Goal: Navigation & Orientation: Find specific page/section

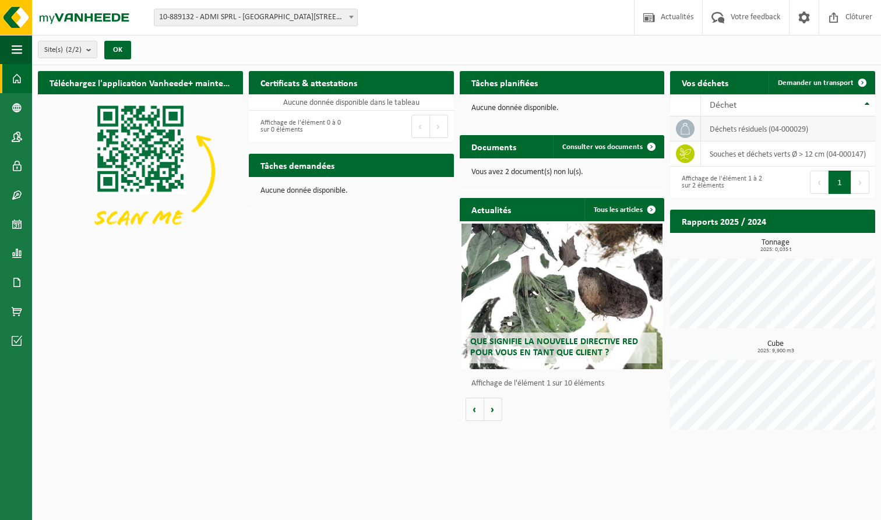
click at [425, 126] on td "déchets résiduels (04-000029)" at bounding box center [788, 129] width 174 height 25
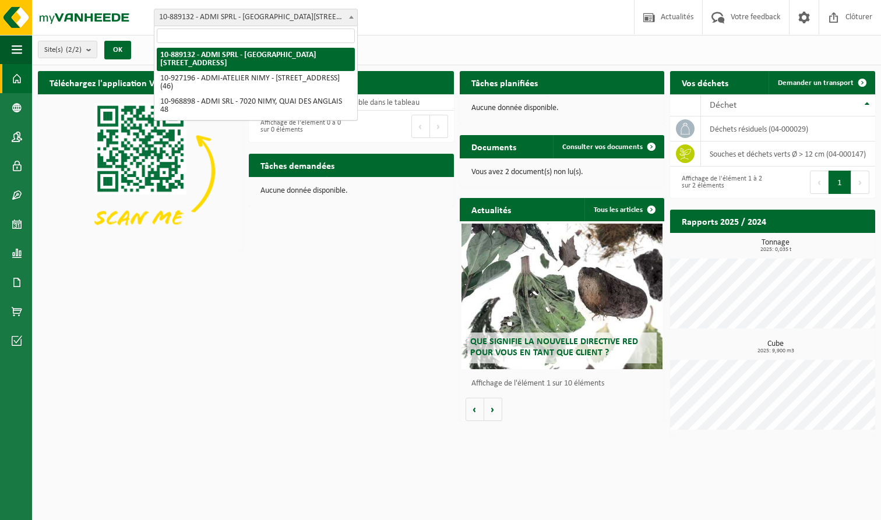
click at [350, 13] on span at bounding box center [352, 16] width 12 height 15
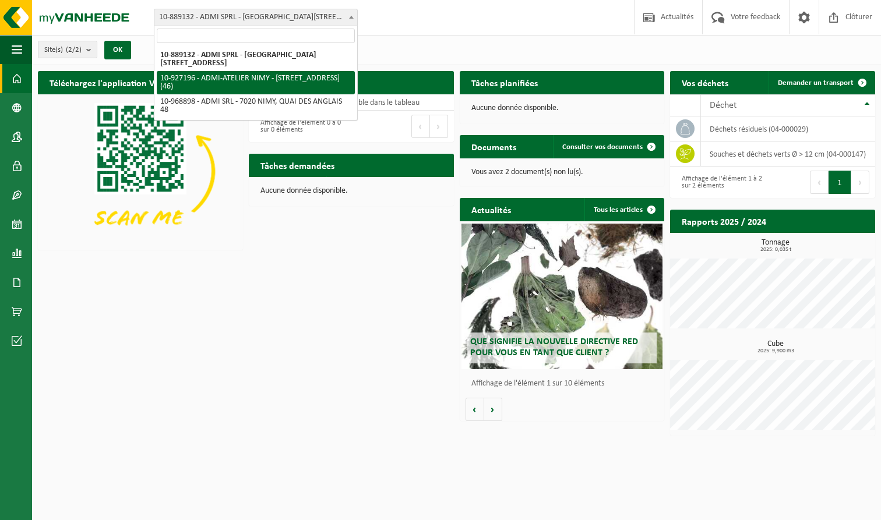
select select "132790"
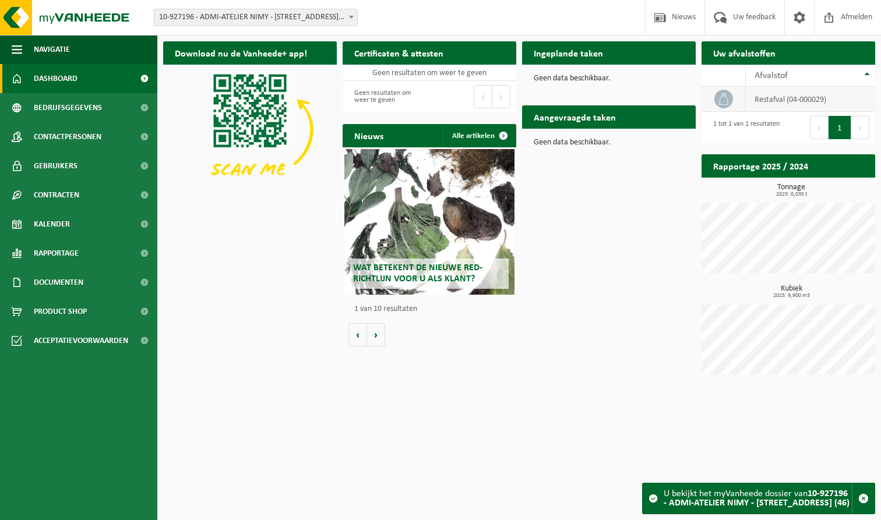
click at [773, 98] on td "restafval (04-000029)" at bounding box center [810, 99] width 129 height 25
click at [773, 94] on td "restafval (04-000029)" at bounding box center [810, 99] width 129 height 25
click at [809, 12] on link at bounding box center [799, 17] width 30 height 34
click at [610, 424] on html "Vestiging: 10-889132 - ADMI SPRL - 7971 BASÈCLES, RUE DE QUEVAUCAMPS 59 10-9271…" at bounding box center [440, 260] width 881 height 520
click at [844, 22] on span "Afmelden" at bounding box center [856, 17] width 37 height 34
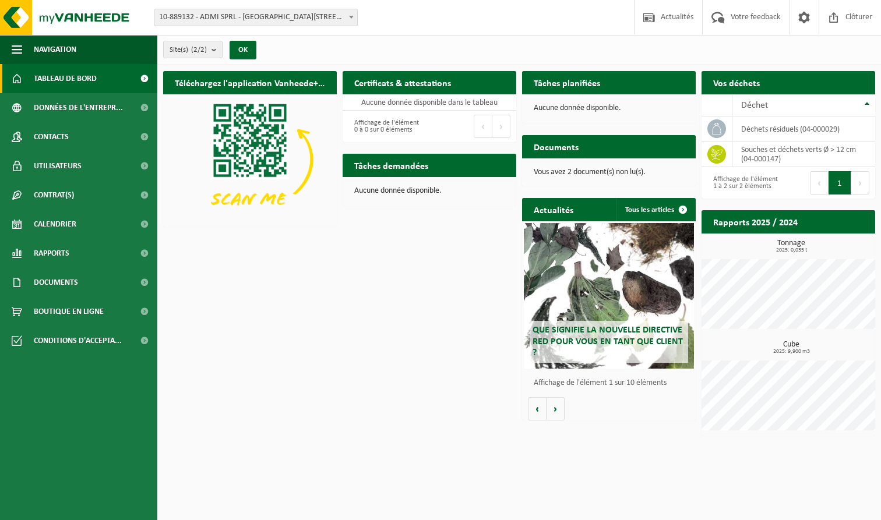
click at [351, 16] on b at bounding box center [351, 17] width 5 height 3
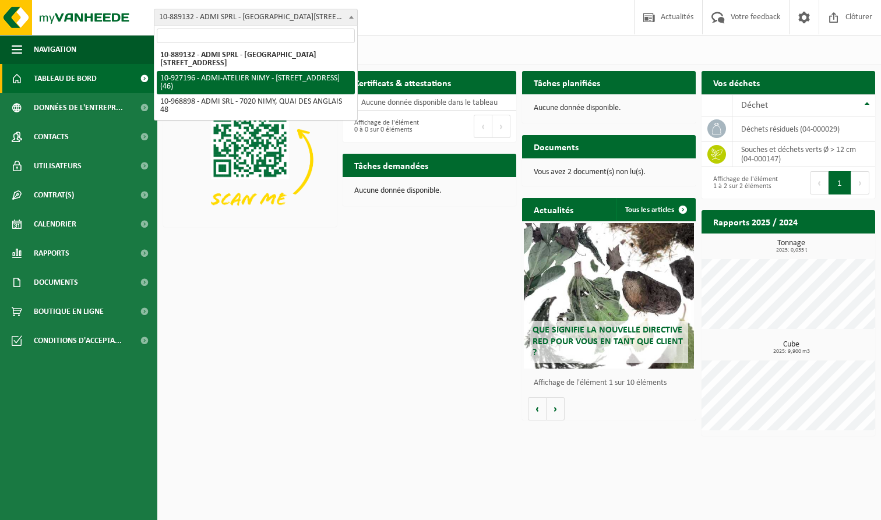
select select "132790"
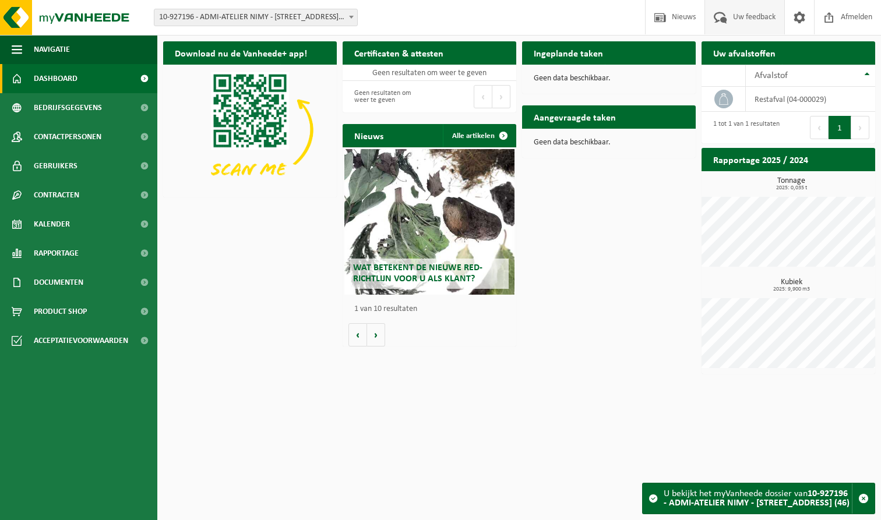
click at [730, 21] on span "Uw feedback" at bounding box center [754, 17] width 48 height 34
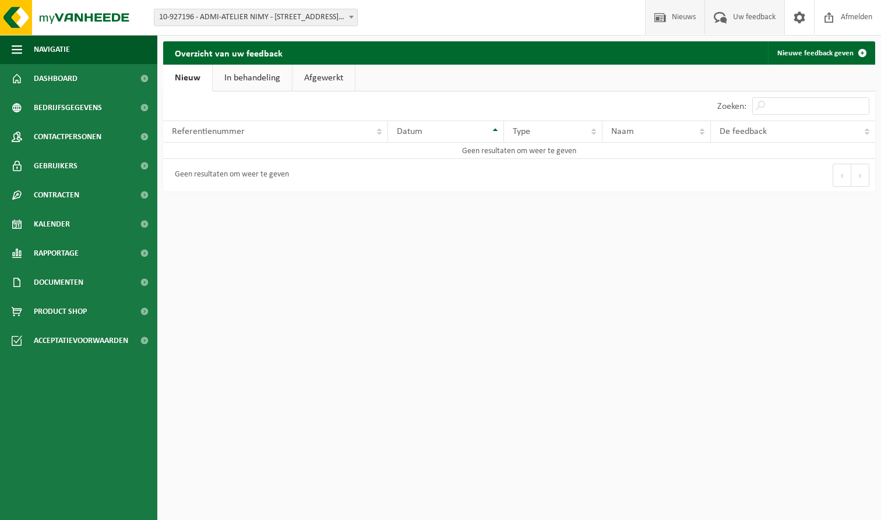
click at [671, 15] on span "Nieuws" at bounding box center [684, 17] width 30 height 34
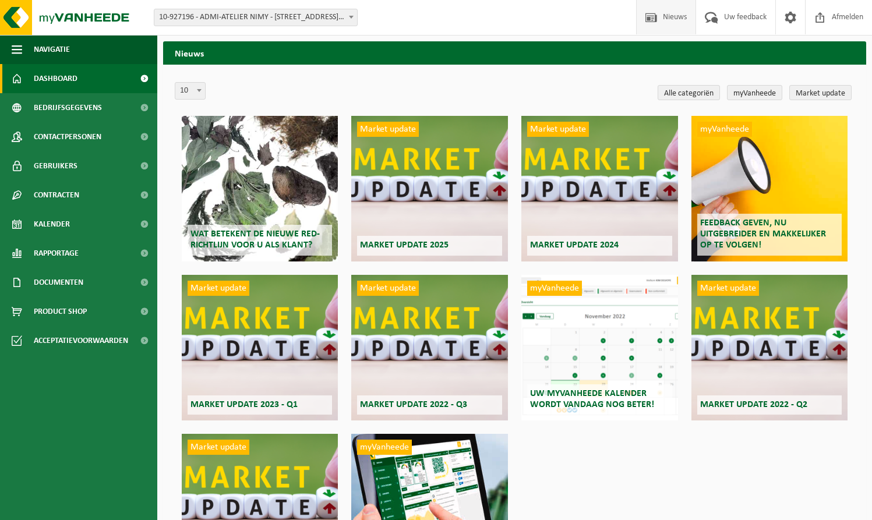
click at [87, 73] on link "Dashboard" at bounding box center [78, 78] width 157 height 29
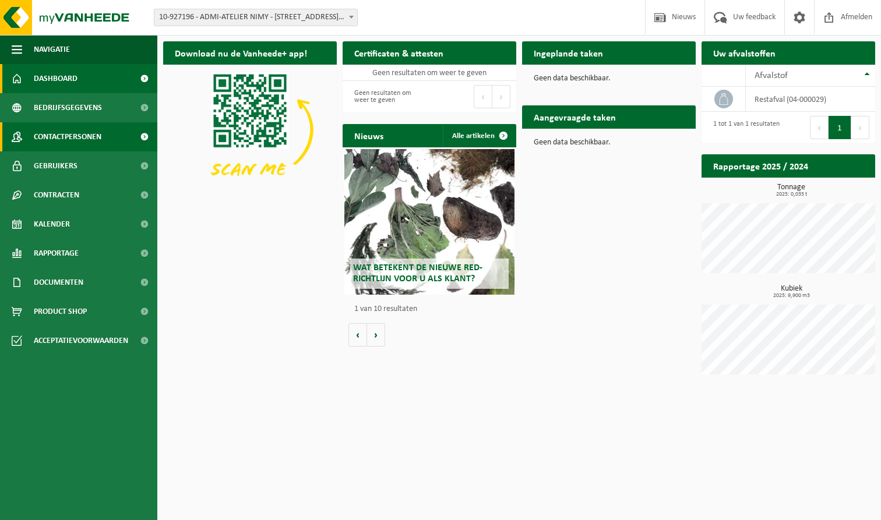
click at [73, 132] on span "Contactpersonen" at bounding box center [68, 136] width 68 height 29
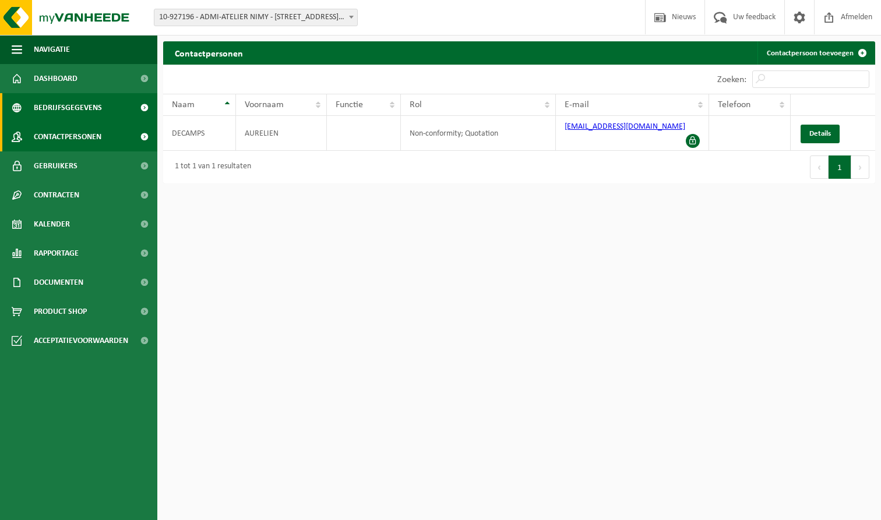
click at [76, 101] on span "Bedrijfsgegevens" at bounding box center [68, 107] width 68 height 29
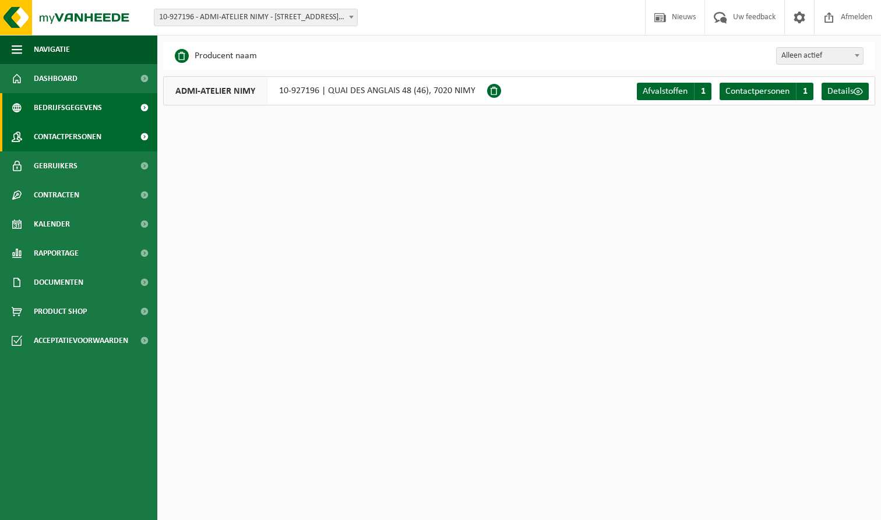
click at [54, 146] on span "Contactpersonen" at bounding box center [68, 136] width 68 height 29
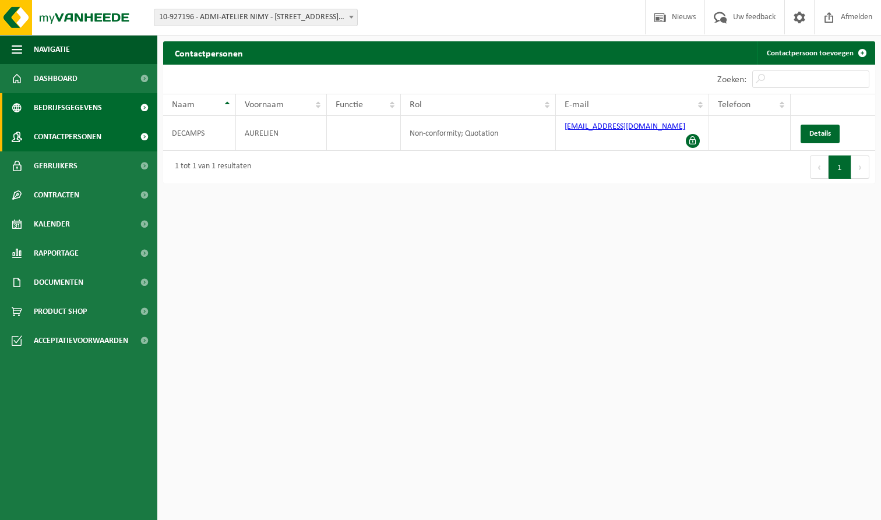
click at [58, 110] on span "Bedrijfsgegevens" at bounding box center [68, 107] width 68 height 29
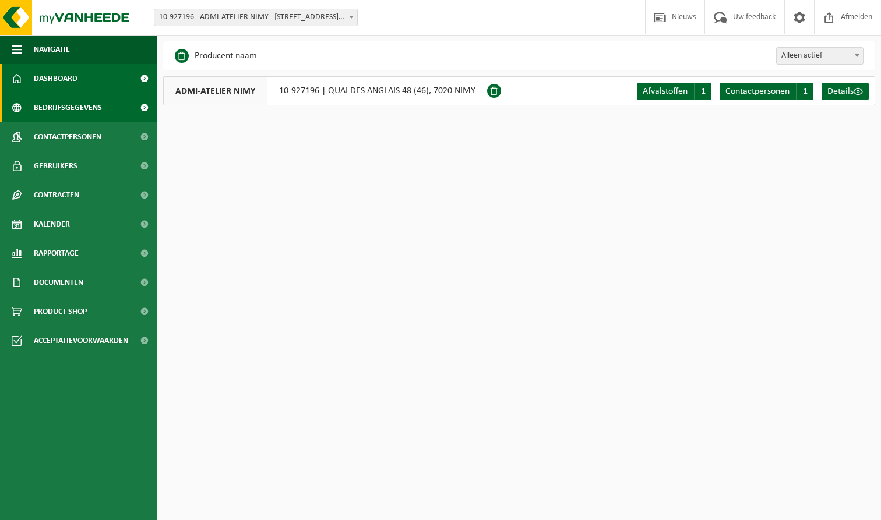
click at [57, 75] on span "Dashboard" at bounding box center [56, 78] width 44 height 29
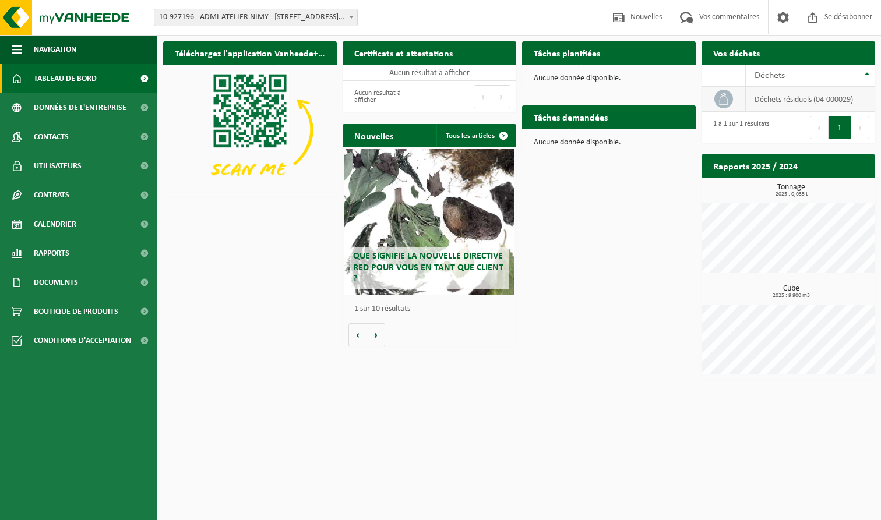
click at [768, 104] on td "Déchets résiduels (04-000029)" at bounding box center [810, 99] width 129 height 25
click at [776, 76] on span "Déchets" at bounding box center [770, 75] width 30 height 9
click at [776, 75] on span "Déchets" at bounding box center [770, 75] width 30 height 9
click at [766, 102] on td "Déchets résiduels (04-000029)" at bounding box center [810, 99] width 129 height 25
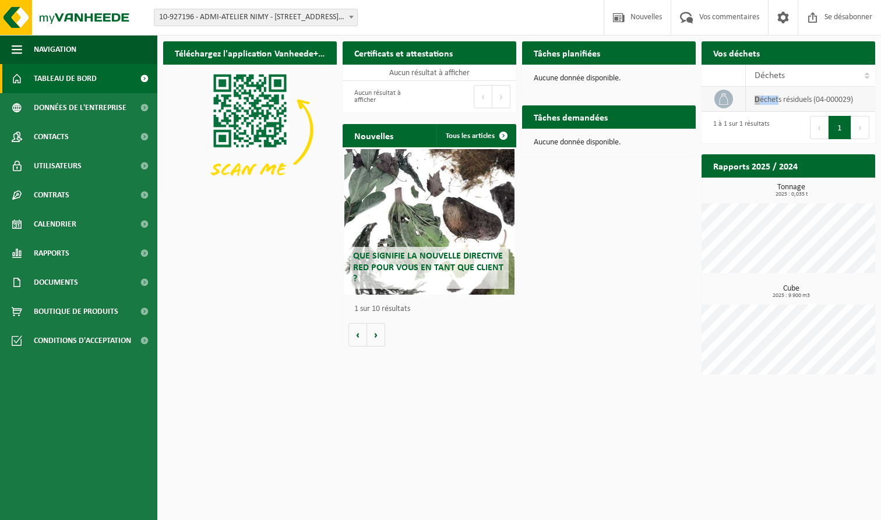
click at [766, 102] on td "Déchets résiduels (04-000029)" at bounding box center [810, 99] width 129 height 25
click at [116, 101] on span "DONNÉES DE L'ENTREPRISE" at bounding box center [80, 107] width 93 height 29
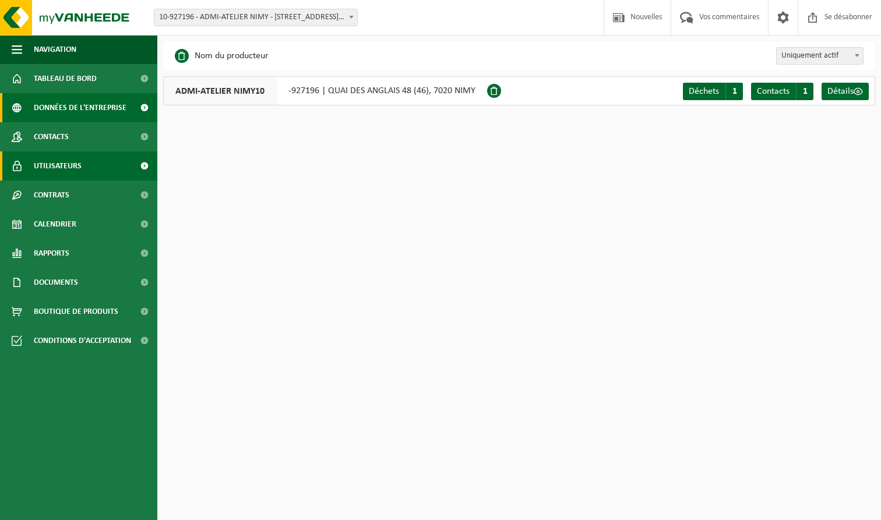
click at [91, 170] on link "UTILISATEURS" at bounding box center [78, 166] width 157 height 29
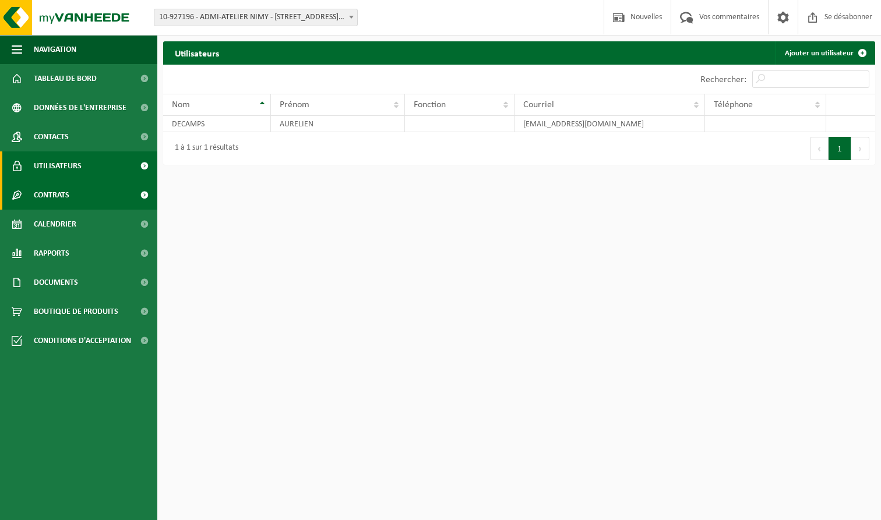
click at [86, 192] on link "CONTRATS" at bounding box center [78, 195] width 157 height 29
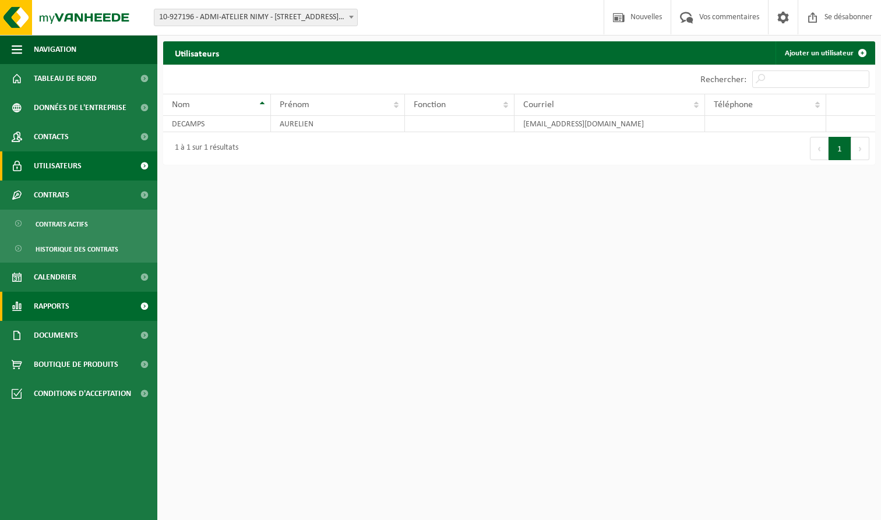
click at [62, 299] on span "RAPPORTS" at bounding box center [52, 306] width 36 height 29
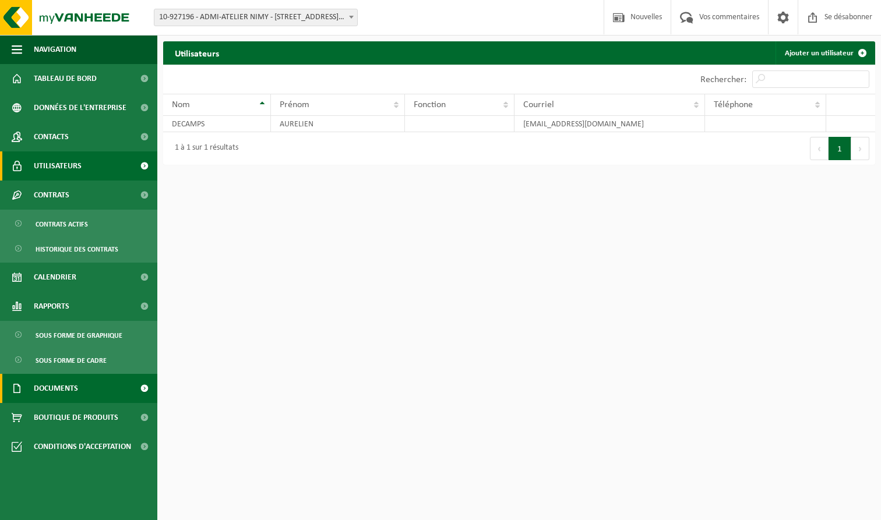
click at [66, 385] on span "DOCUMENTS" at bounding box center [56, 388] width 44 height 29
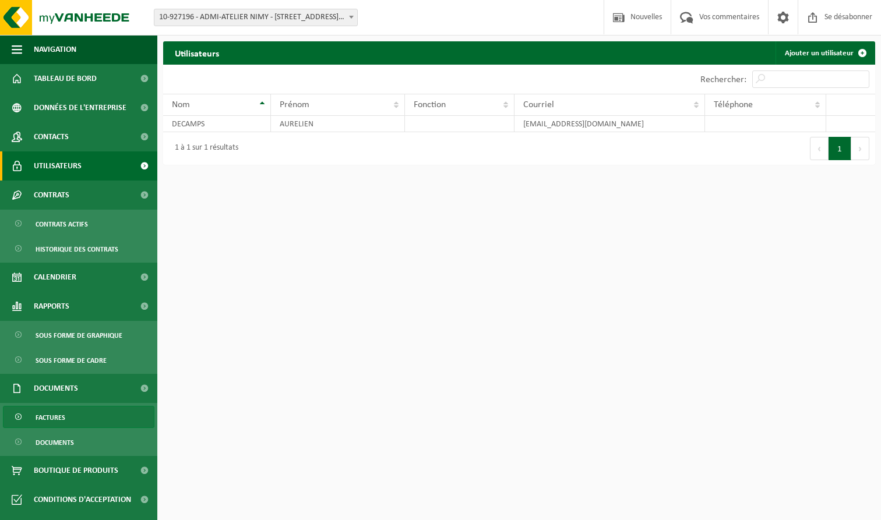
click at [59, 421] on span "FACTURES" at bounding box center [51, 418] width 30 height 22
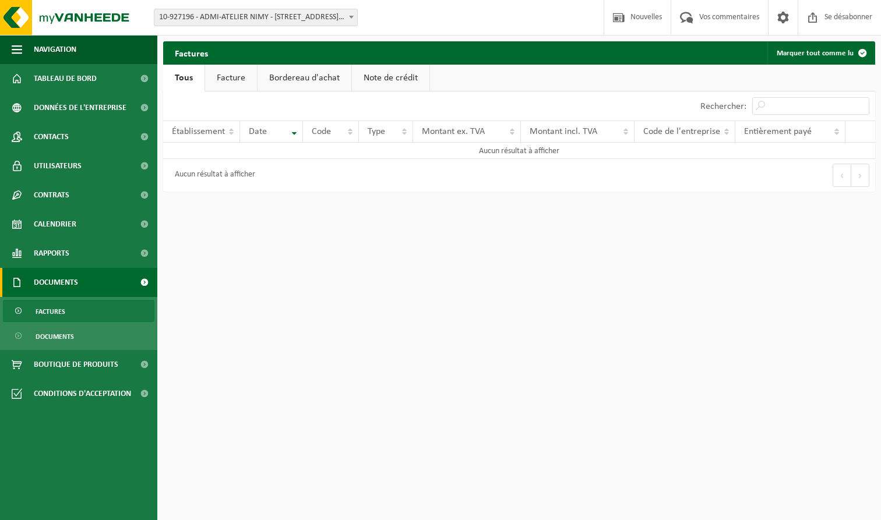
click at [239, 82] on link "Facture" at bounding box center [231, 78] width 52 height 27
click at [342, 15] on span "10-927196 - ADMI-ATELIER NIMY - [STREET_ADDRESS] (46)" at bounding box center [255, 17] width 203 height 16
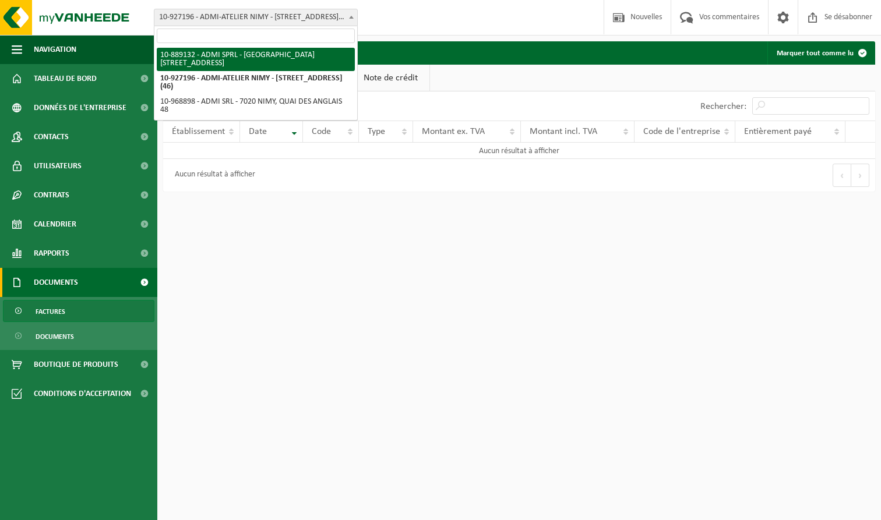
select select "113800"
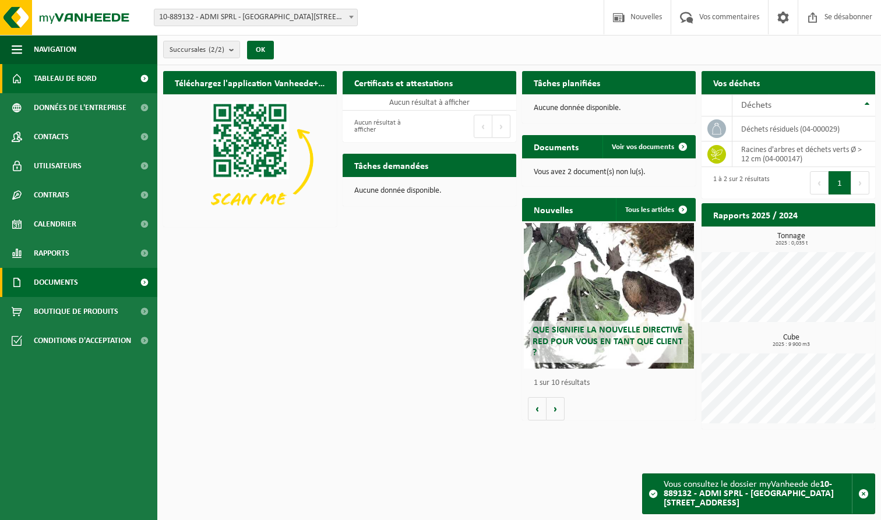
click at [68, 282] on span "DOCUMENTS" at bounding box center [56, 282] width 44 height 29
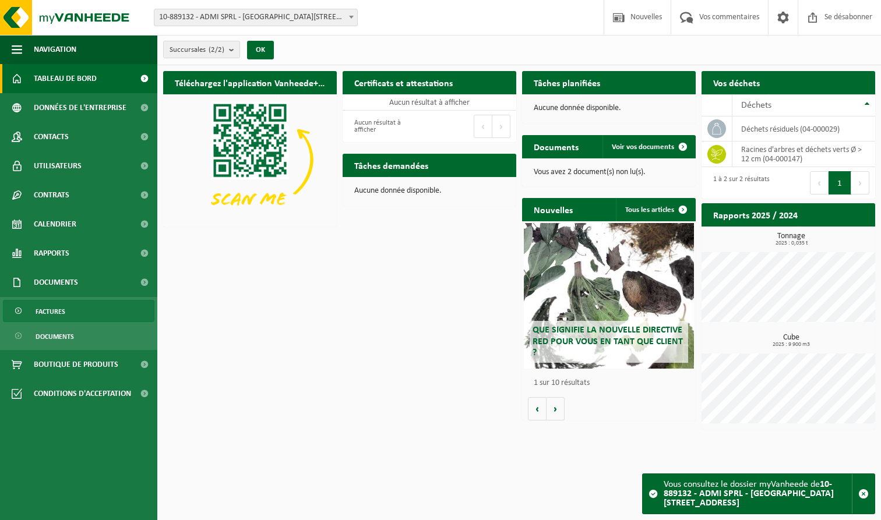
click at [82, 309] on link "FACTURES" at bounding box center [79, 311] width 152 height 22
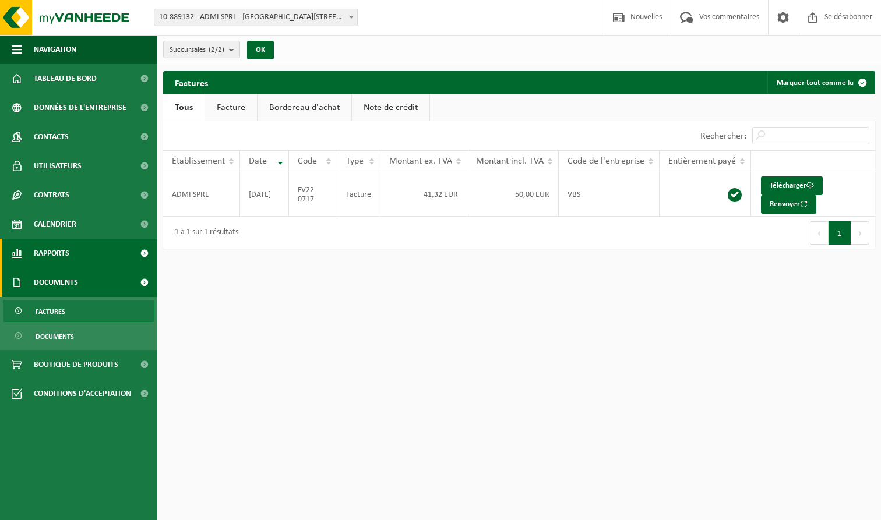
click at [64, 252] on span "RAPPORTS" at bounding box center [52, 253] width 36 height 29
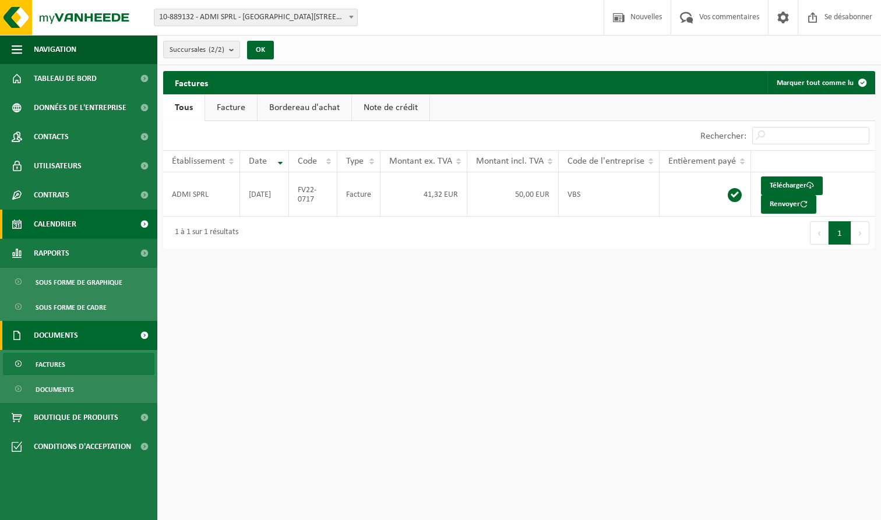
click at [65, 227] on span "CALENDRIER" at bounding box center [55, 224] width 43 height 29
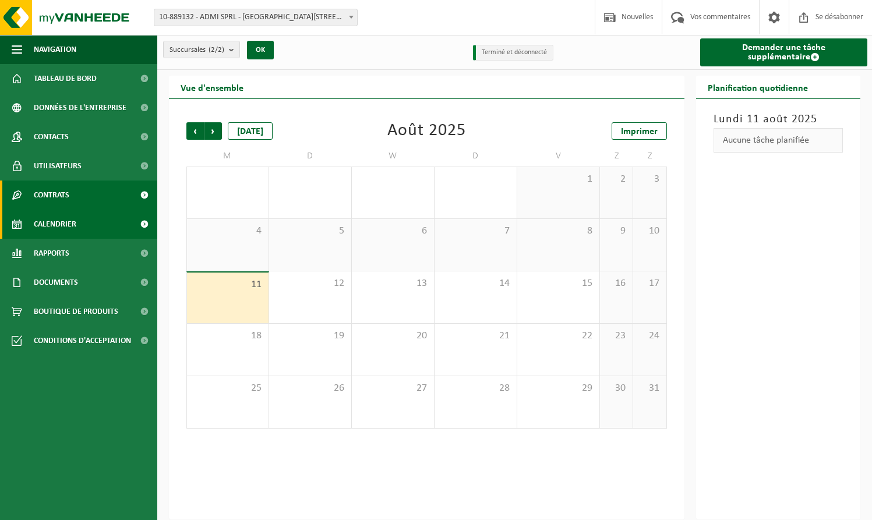
click at [65, 194] on span "CONTRATS" at bounding box center [52, 195] width 36 height 29
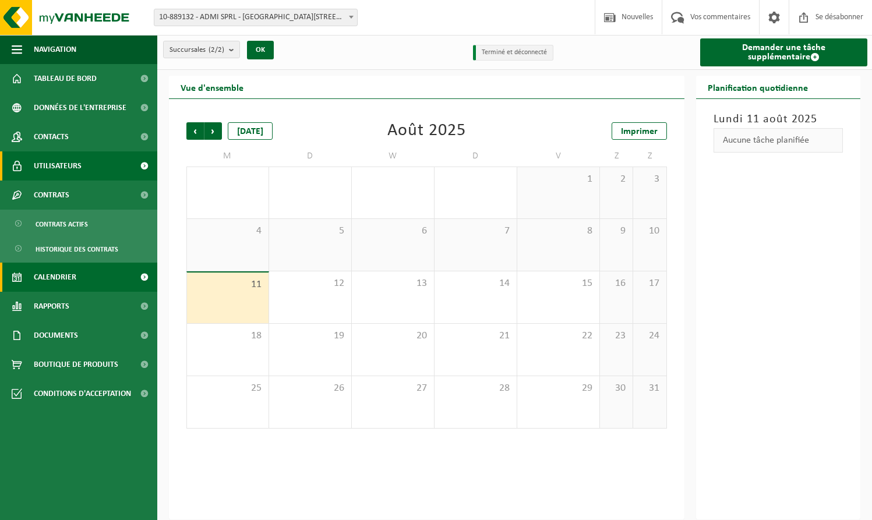
click at [68, 159] on span "UTILISATEURS" at bounding box center [58, 166] width 48 height 29
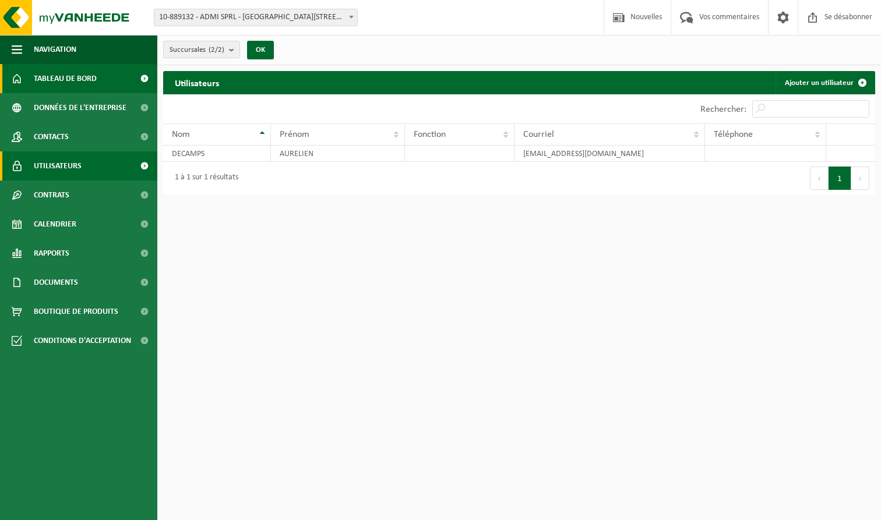
click at [59, 79] on span "TABLEAU DE BORD" at bounding box center [65, 78] width 63 height 29
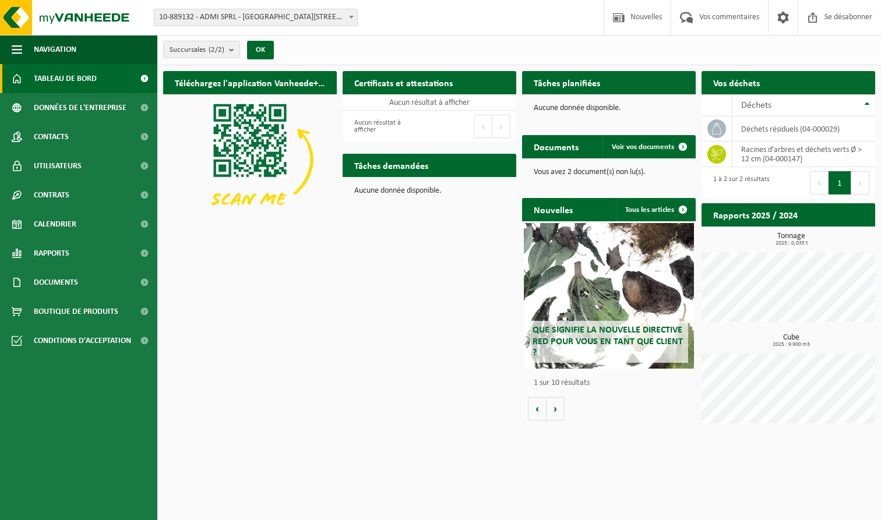
click at [352, 17] on b at bounding box center [351, 17] width 5 height 3
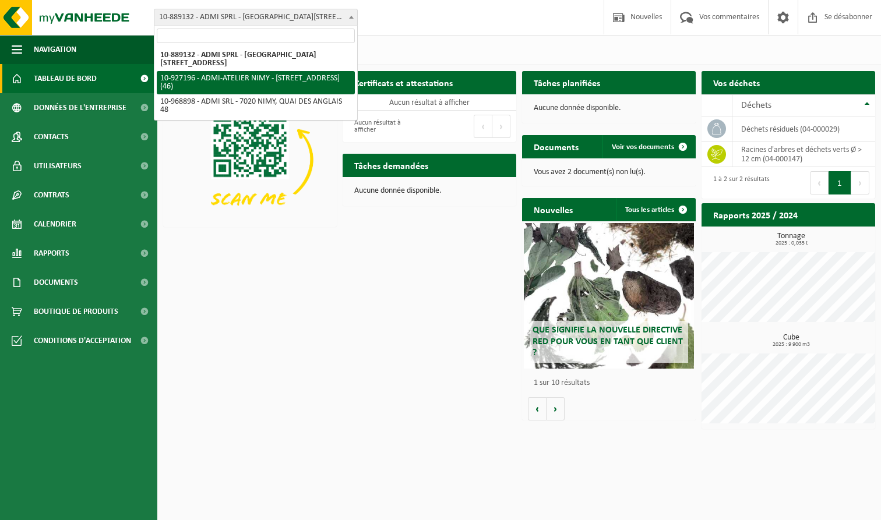
select select "132790"
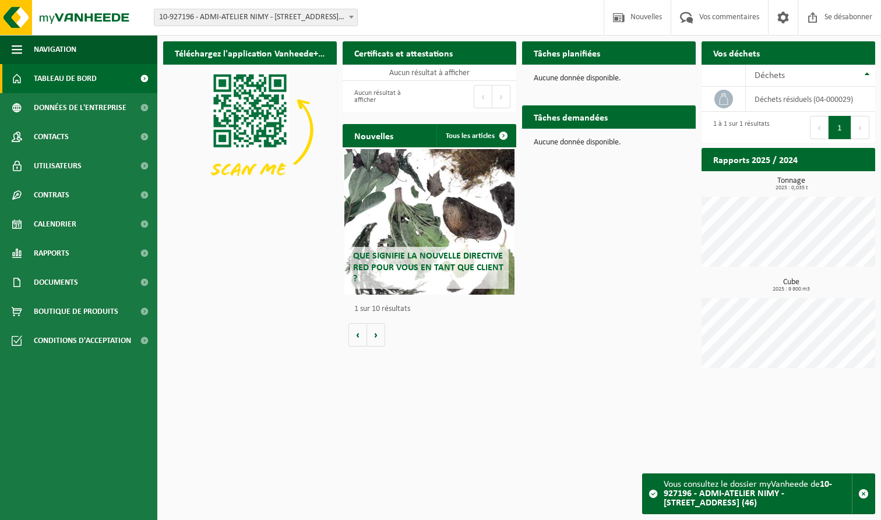
click at [734, 493] on strong "10-927196 - ADMI-ATELIER NIMY - [STREET_ADDRESS] (46)" at bounding box center [748, 494] width 168 height 28
click at [235, 118] on img at bounding box center [250, 130] width 174 height 131
click at [861, 126] on button "Suivant" at bounding box center [860, 127] width 18 height 23
click at [802, 100] on td "Déchets résiduels (04-000029)" at bounding box center [810, 99] width 129 height 25
click at [617, 116] on h2 "Tâches demandées" at bounding box center [570, 116] width 97 height 23
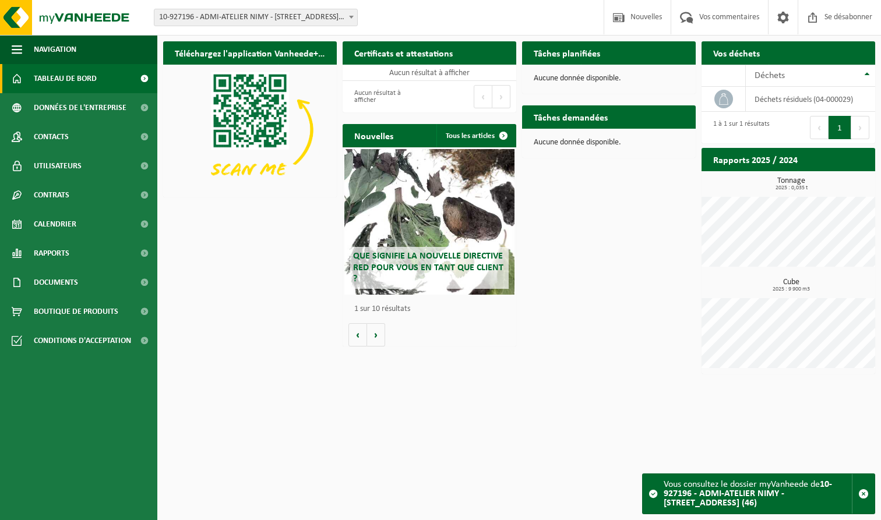
click at [589, 143] on p "Aucune donnée disponible." at bounding box center [609, 143] width 150 height 8
click at [576, 45] on h2 "Tâches planifiées" at bounding box center [567, 52] width 90 height 23
click at [436, 66] on div "Certificats et attestations Voir vos certificats Aucun résultat à afficher Aucu…" at bounding box center [429, 77] width 179 height 83
click at [76, 101] on span "DONNÉES DE L'ENTREPRISE" at bounding box center [80, 107] width 93 height 29
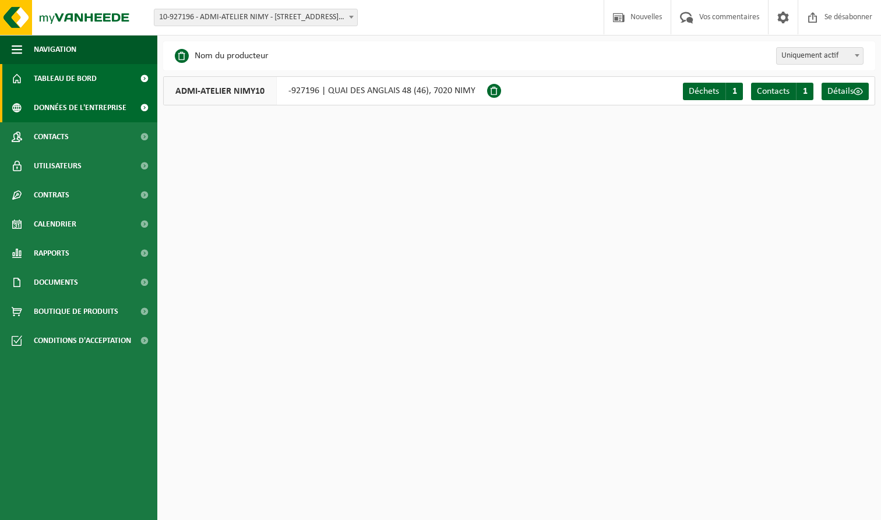
click at [82, 86] on span "TABLEAU DE BORD" at bounding box center [65, 78] width 63 height 29
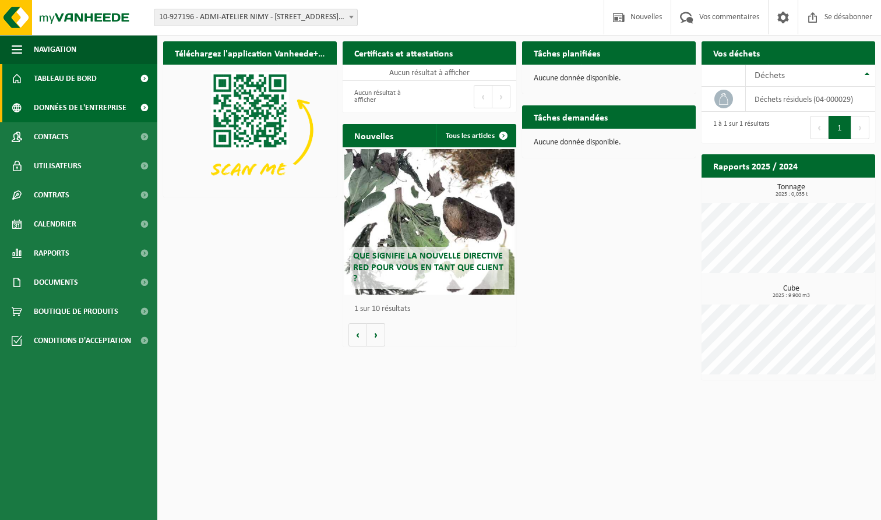
click at [89, 115] on span "DONNÉES DE L'ENTREPRISE" at bounding box center [80, 107] width 93 height 29
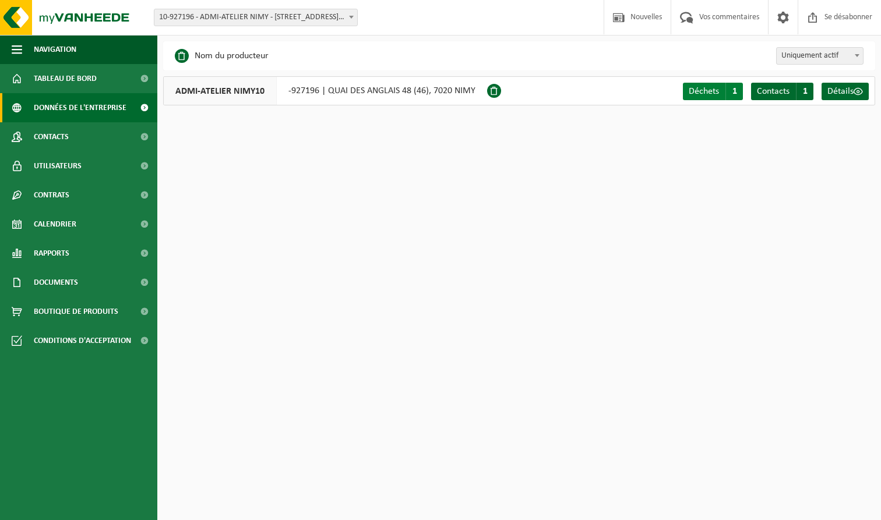
click at [699, 95] on span "Déchets" at bounding box center [704, 91] width 30 height 9
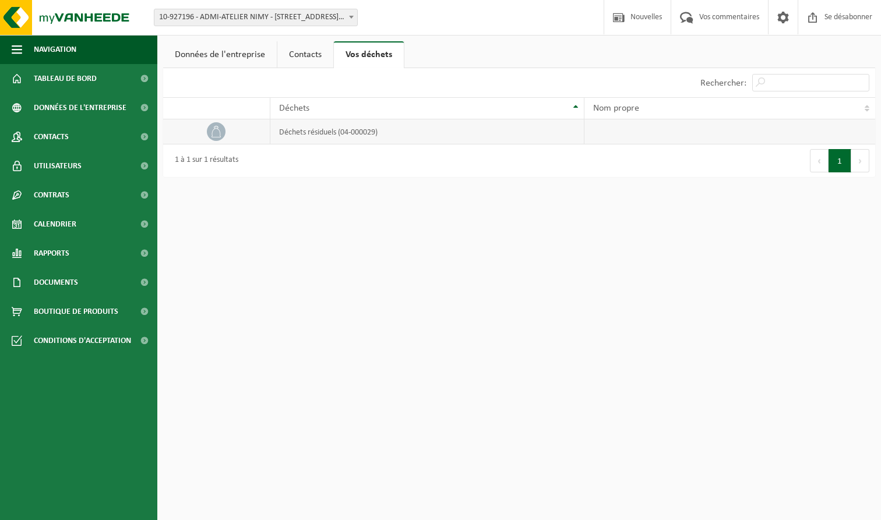
click at [342, 127] on td "Déchets résiduels (04-000029)" at bounding box center [427, 131] width 315 height 25
click at [73, 81] on span "TABLEAU DE BORD" at bounding box center [65, 78] width 63 height 29
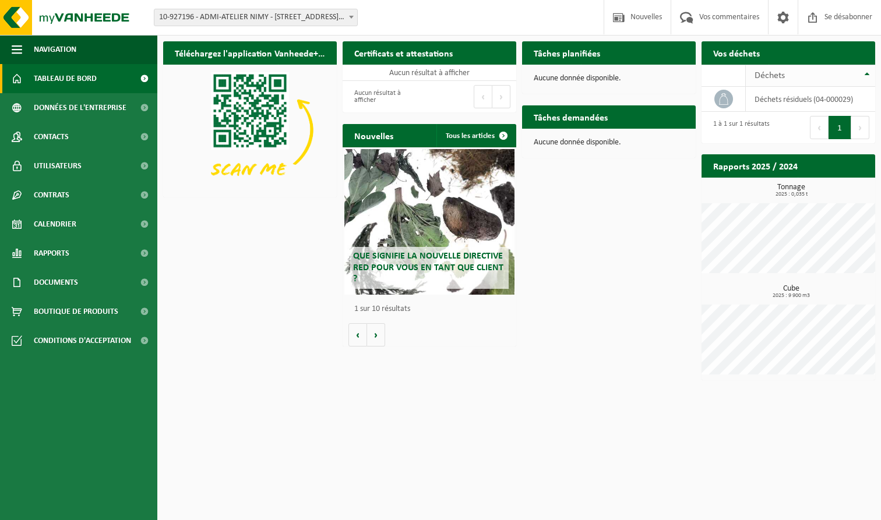
click at [760, 62] on h2 "Vos déchets" at bounding box center [737, 52] width 70 height 23
click at [861, 76] on div "Déchets" at bounding box center [808, 75] width 106 height 9
click at [846, 93] on td "Déchets résiduels (04-000029)" at bounding box center [810, 99] width 129 height 25
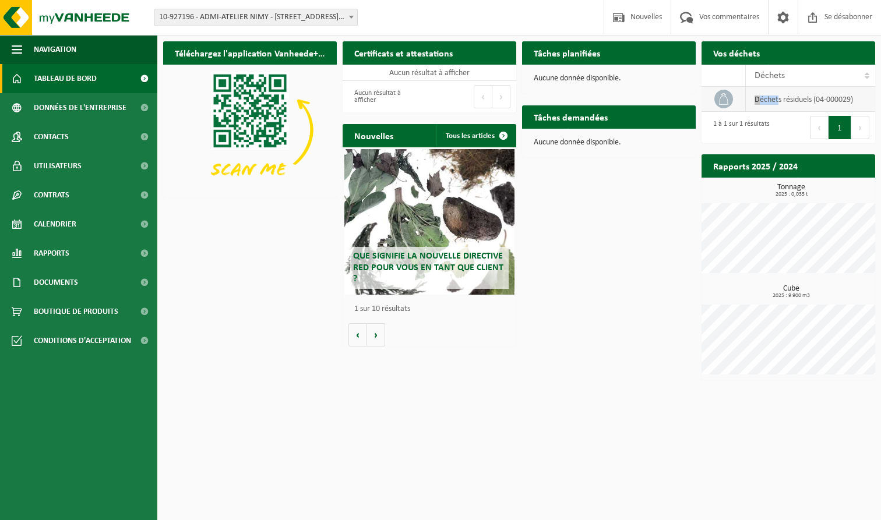
click at [846, 93] on td "Déchets résiduels (04-000029)" at bounding box center [810, 99] width 129 height 25
click at [712, 99] on td at bounding box center [724, 99] width 44 height 25
click at [730, 97] on span at bounding box center [723, 99] width 19 height 19
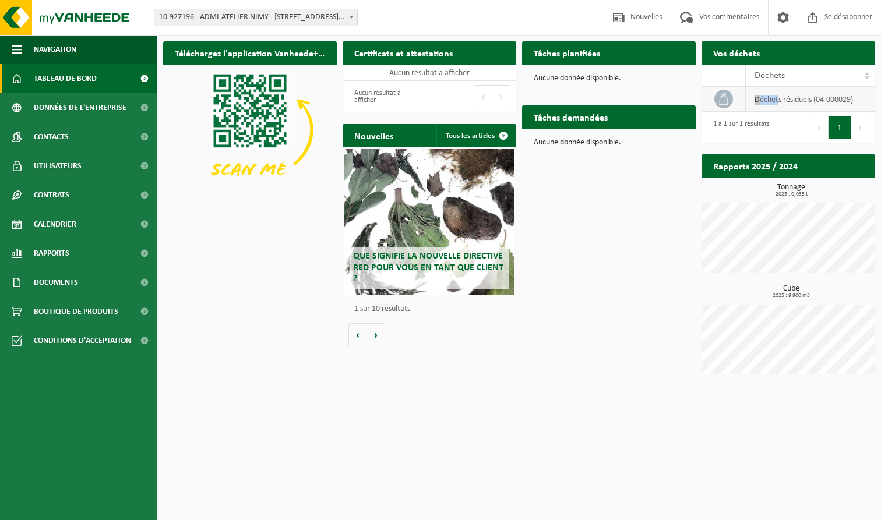
click at [730, 97] on span at bounding box center [723, 99] width 19 height 19
click at [732, 94] on td at bounding box center [724, 99] width 44 height 25
click at [79, 129] on link "CONTACTS" at bounding box center [78, 136] width 157 height 29
